Goal: Task Accomplishment & Management: Manage account settings

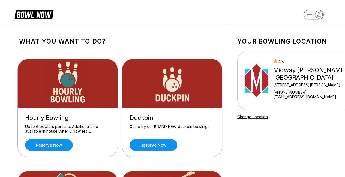
click at [312, 14] on rect "button" at bounding box center [313, 15] width 20 height 10
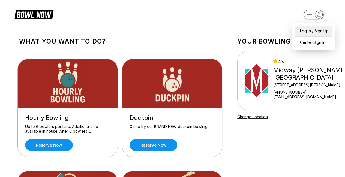
click at [308, 32] on div "Log In / Sign Up" at bounding box center [313, 31] width 38 height 10
select select "**"
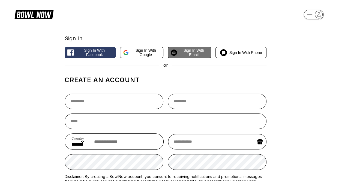
click at [195, 51] on span "Sign in with Email" at bounding box center [193, 52] width 29 height 9
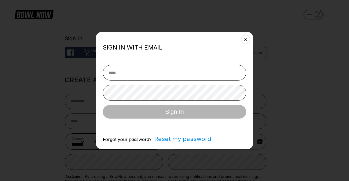
click at [155, 75] on input "email" at bounding box center [174, 73] width 143 height 16
type input "**********"
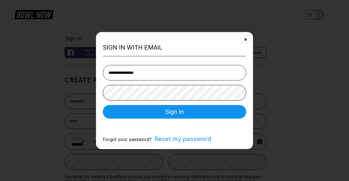
click at [103, 105] on button "Sign In" at bounding box center [174, 112] width 143 height 14
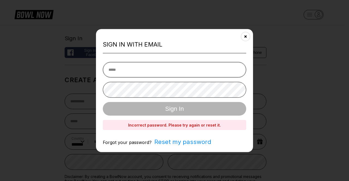
click at [156, 67] on input "email" at bounding box center [174, 70] width 143 height 16
type input "**********"
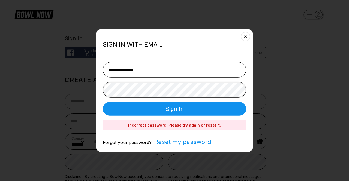
click at [103, 102] on button "Sign In" at bounding box center [174, 109] width 143 height 14
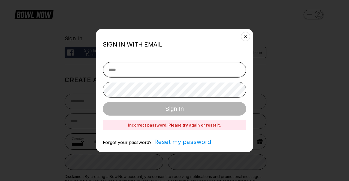
click at [155, 67] on input "email" at bounding box center [174, 70] width 143 height 16
type input "**********"
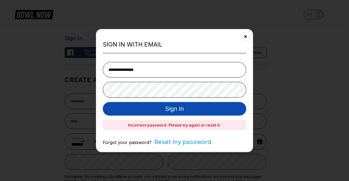
click at [195, 107] on button "Sign In" at bounding box center [174, 109] width 143 height 14
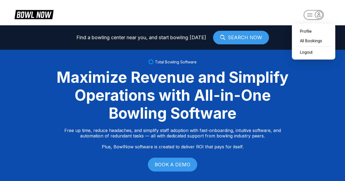
click at [317, 14] on icon "button" at bounding box center [318, 14] width 7 height 7
click at [306, 32] on div "Profile" at bounding box center [313, 31] width 38 height 10
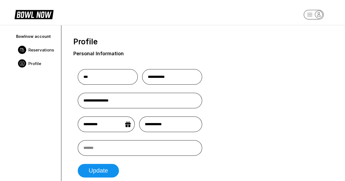
click at [33, 49] on span "Reservations" at bounding box center [41, 49] width 26 height 5
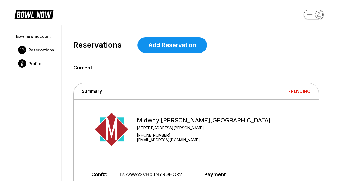
click at [38, 64] on span "Profile" at bounding box center [34, 63] width 13 height 5
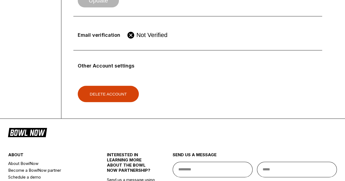
scroll to position [245, 0]
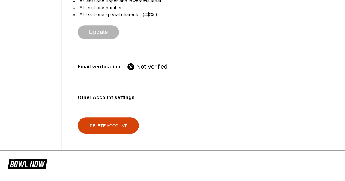
click at [144, 66] on span "Not Verified" at bounding box center [151, 66] width 31 height 7
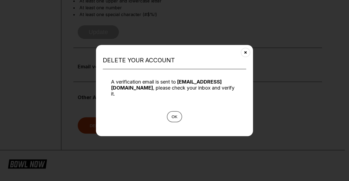
click at [173, 111] on button "Ok" at bounding box center [174, 116] width 15 height 11
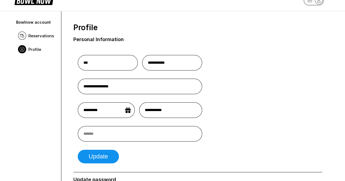
scroll to position [0, 0]
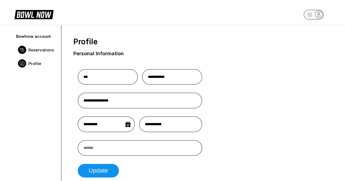
click at [25, 49] on button at bounding box center [22, 50] width 8 height 8
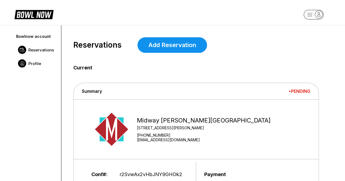
click at [39, 60] on link "Profile" at bounding box center [35, 64] width 41 height 14
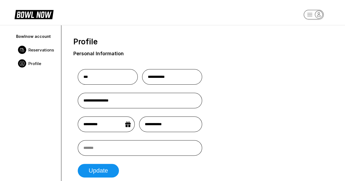
click at [46, 50] on span "Reservations" at bounding box center [41, 49] width 26 height 5
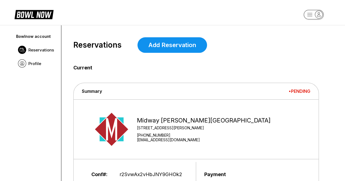
click at [314, 17] on rect "button" at bounding box center [313, 15] width 20 height 10
click at [309, 51] on div "Logout" at bounding box center [303, 52] width 19 height 10
select select "**"
